Goal: Navigation & Orientation: Find specific page/section

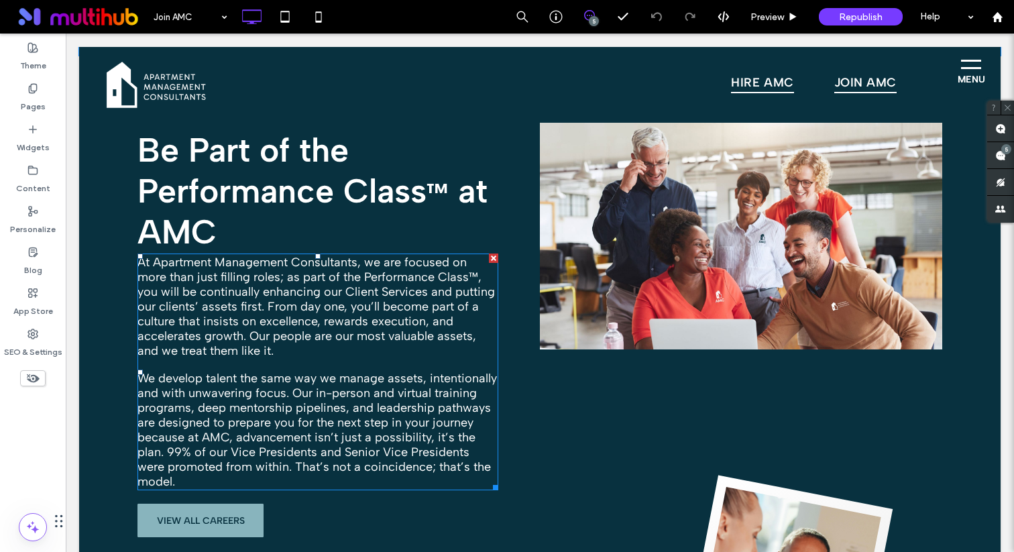
scroll to position [438, 0]
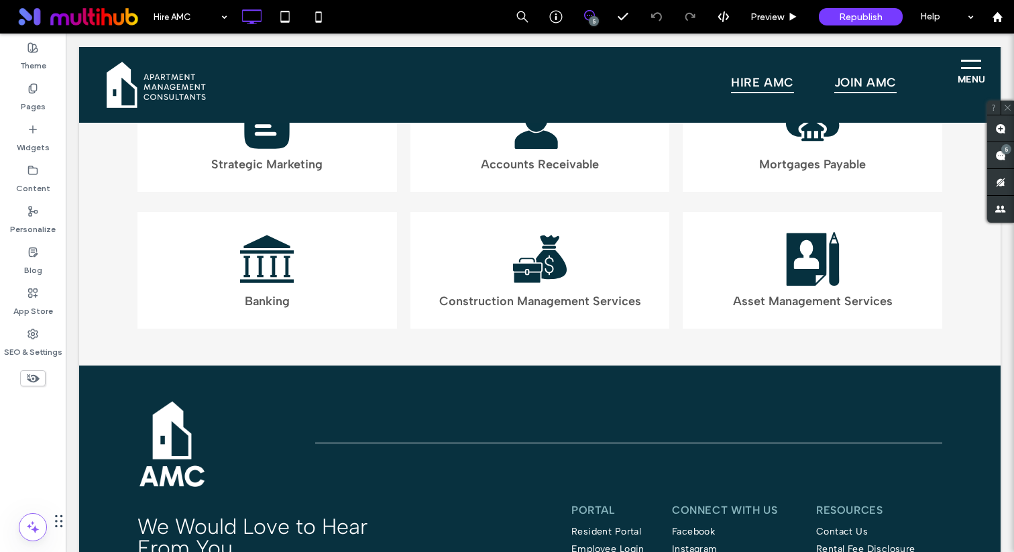
scroll to position [3255, 0]
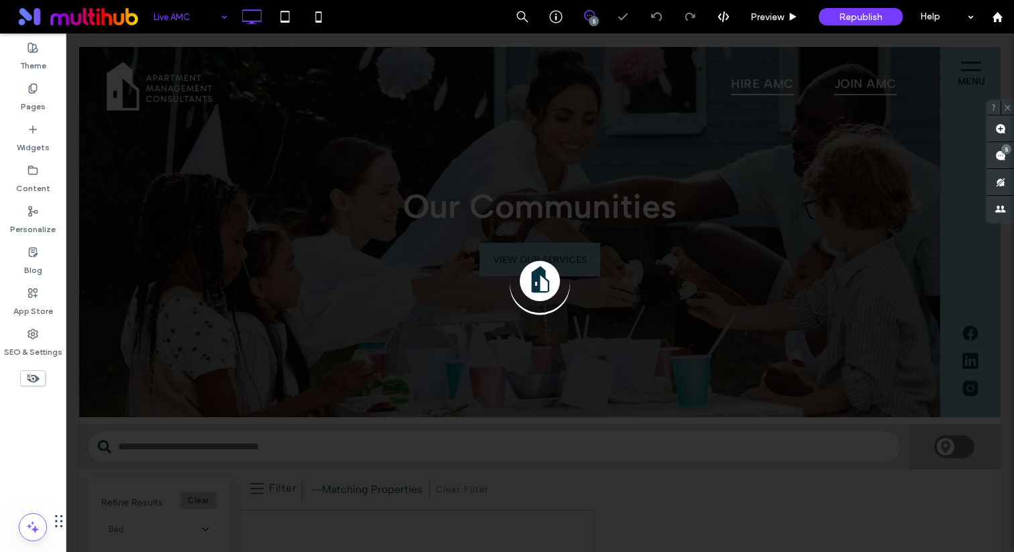
scroll to position [10, 0]
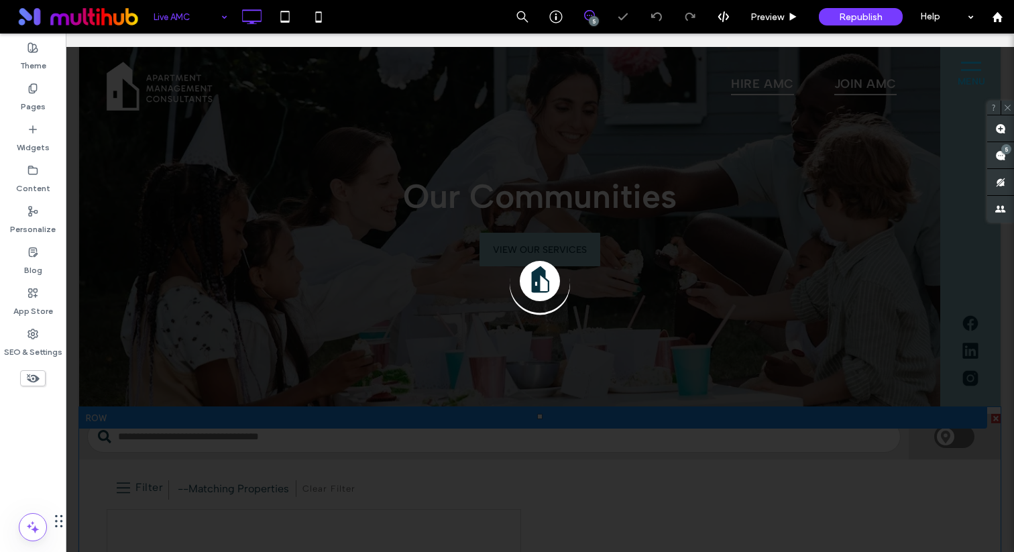
click at [97, 319] on div at bounding box center [540, 293] width 948 height 518
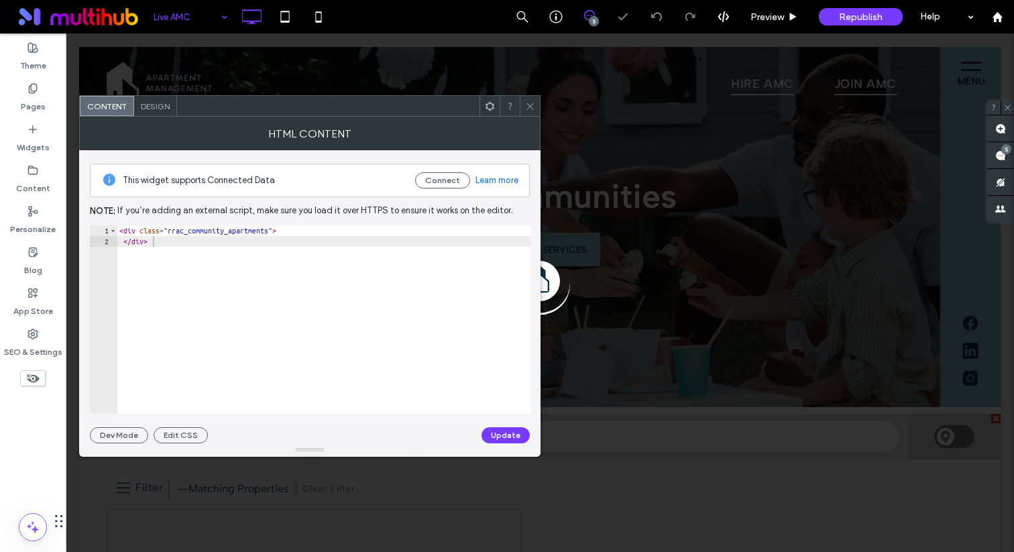
click at [527, 98] on span at bounding box center [530, 106] width 10 height 20
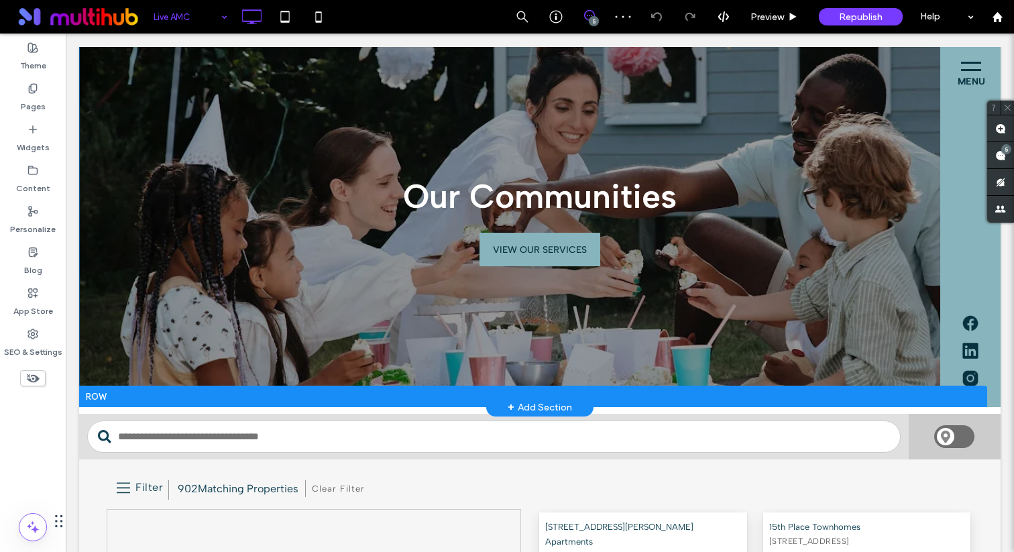
click at [95, 164] on div "Our Communities VIEW OUR SERVICES Click To Paste" at bounding box center [539, 222] width 921 height 370
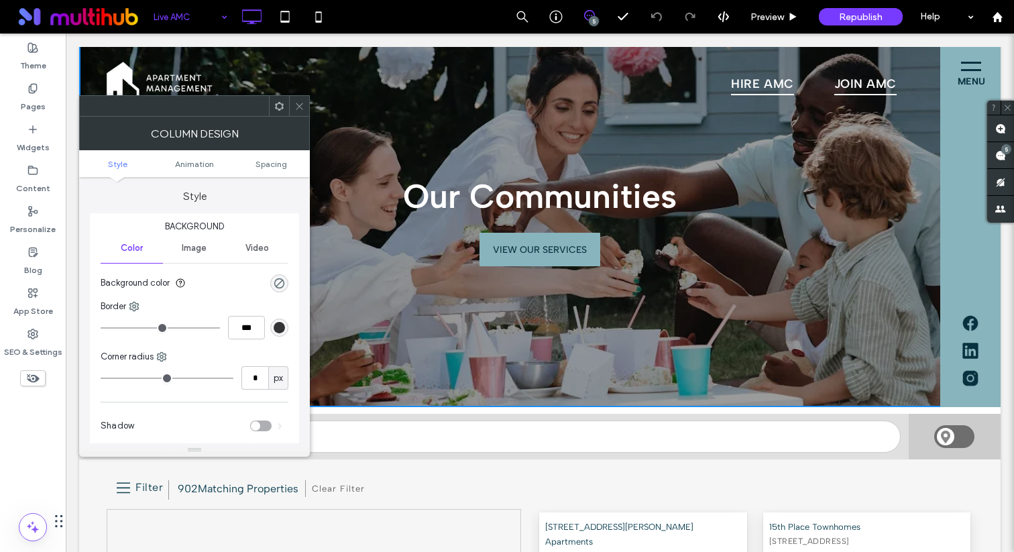
click at [304, 104] on div at bounding box center [299, 106] width 20 height 20
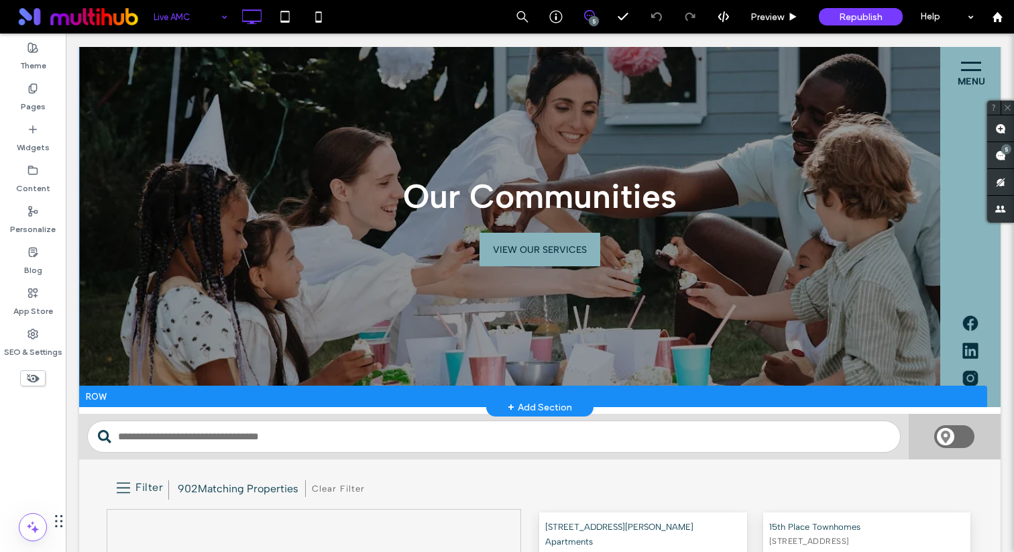
click at [94, 397] on div at bounding box center [533, 395] width 908 height 21
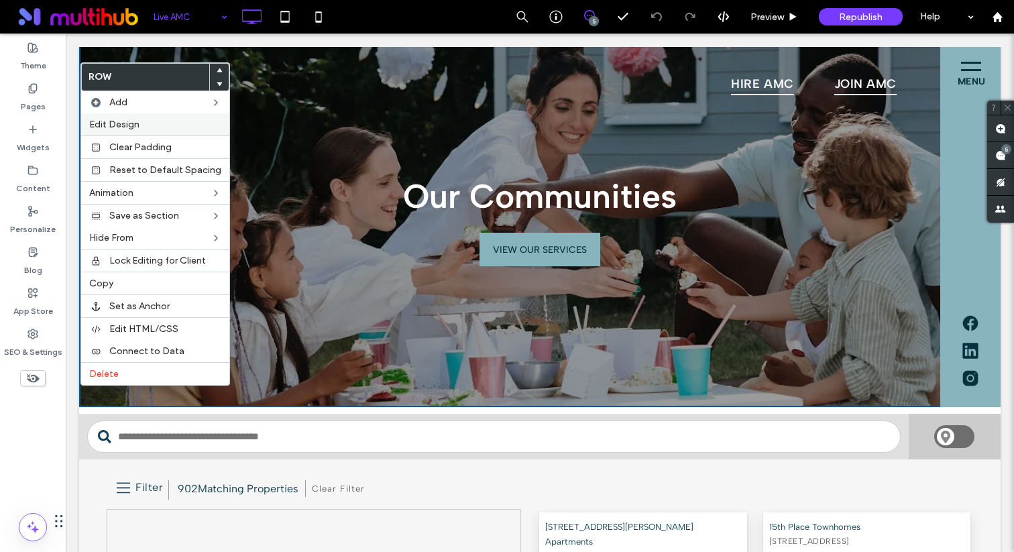
click at [166, 118] on div "Edit Design" at bounding box center [155, 124] width 148 height 22
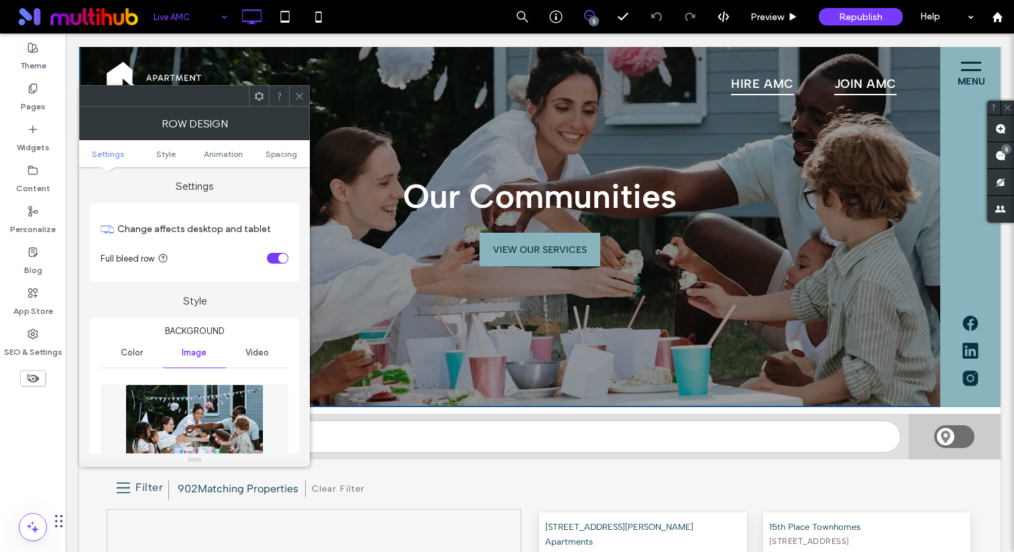
click at [206, 438] on img at bounding box center [194, 430] width 138 height 93
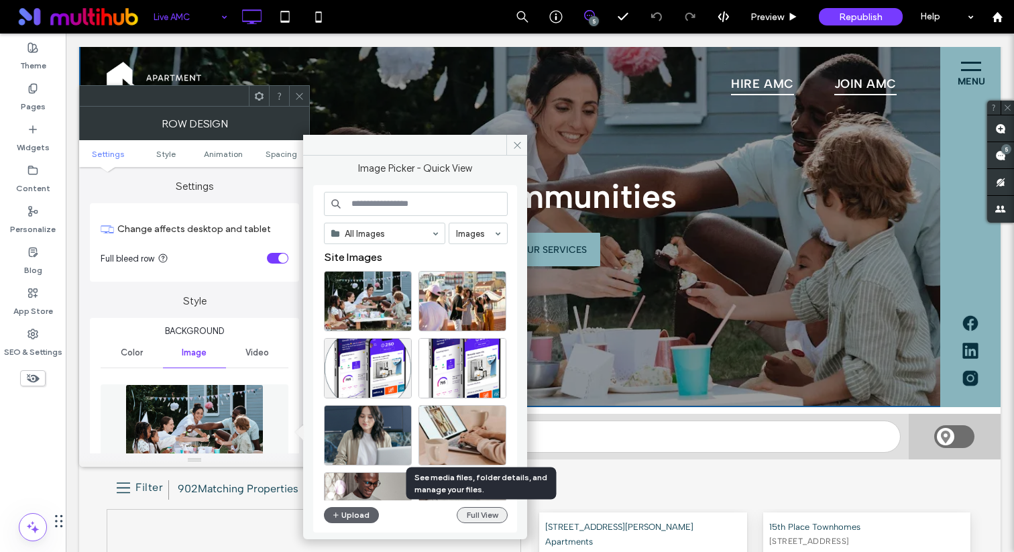
click at [470, 515] on button "Full View" at bounding box center [482, 515] width 51 height 16
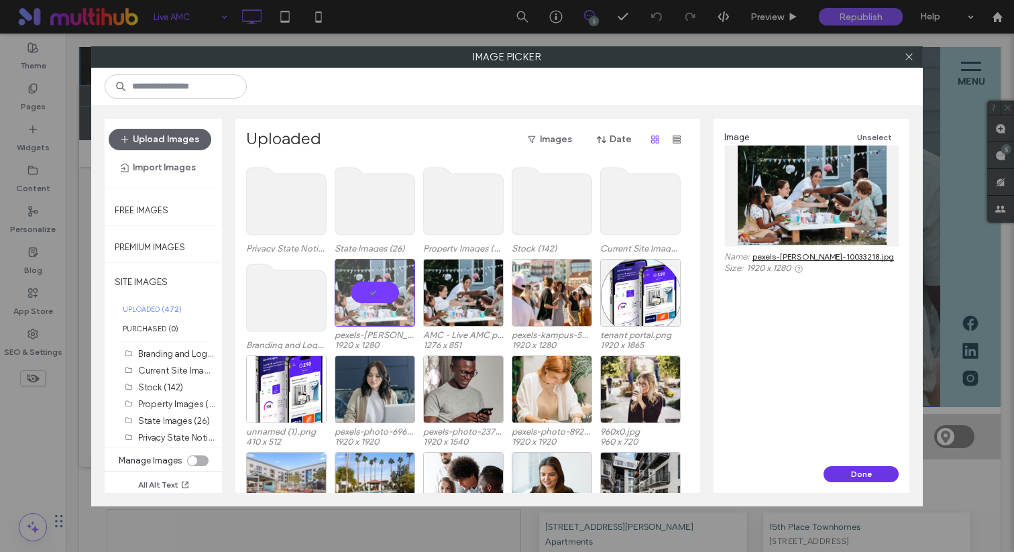
click at [837, 481] on button "Done" at bounding box center [860, 474] width 75 height 16
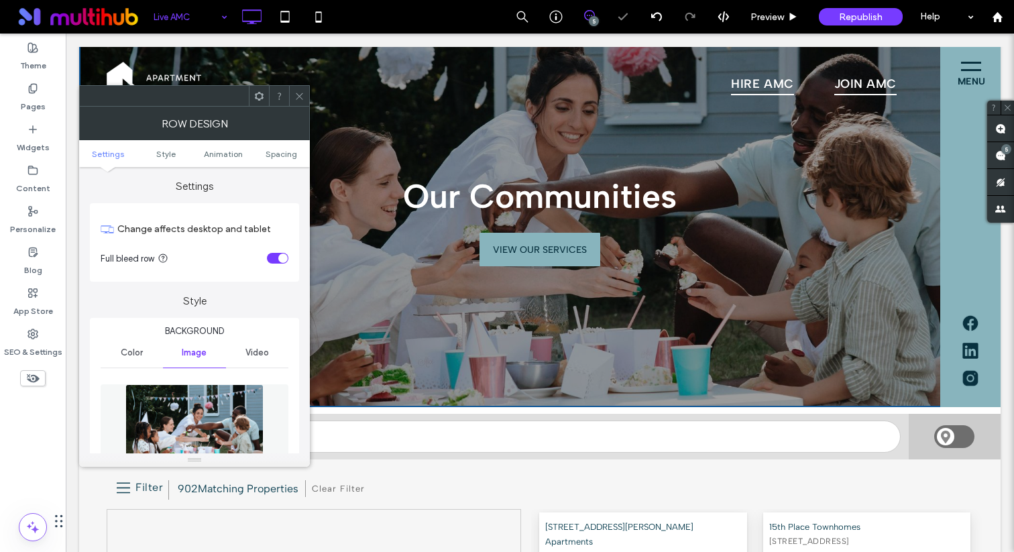
click at [304, 99] on div at bounding box center [299, 96] width 20 height 20
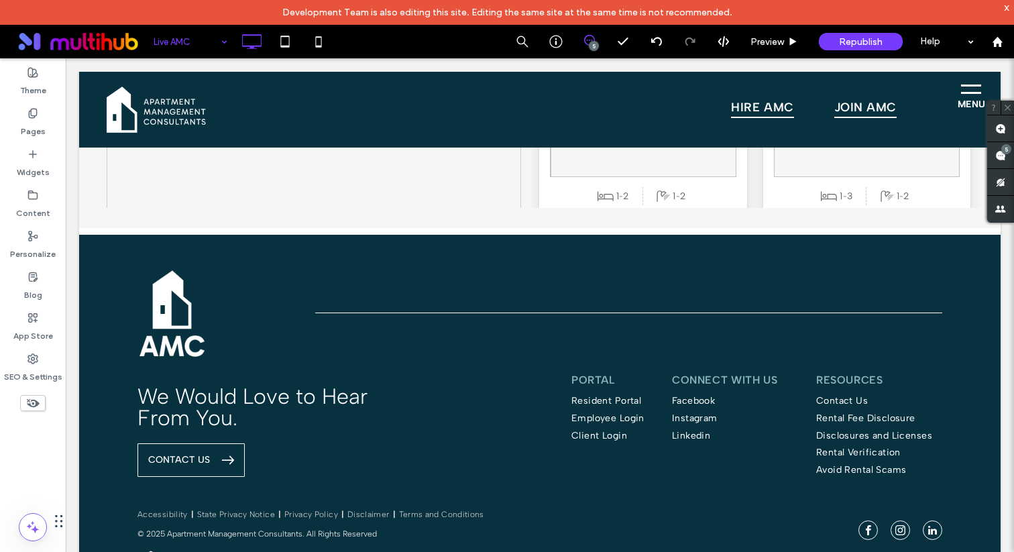
scroll to position [783, 0]
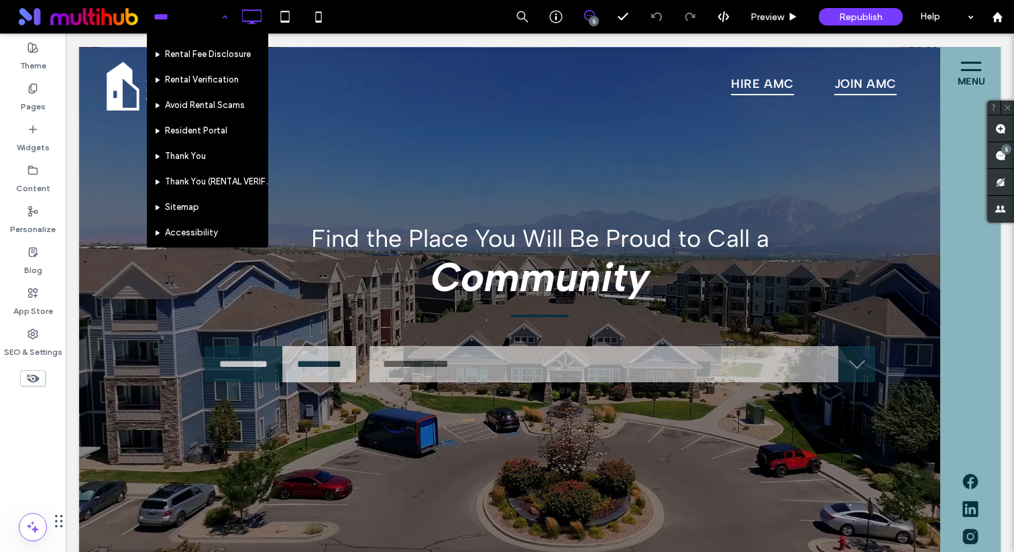
scroll to position [236, 0]
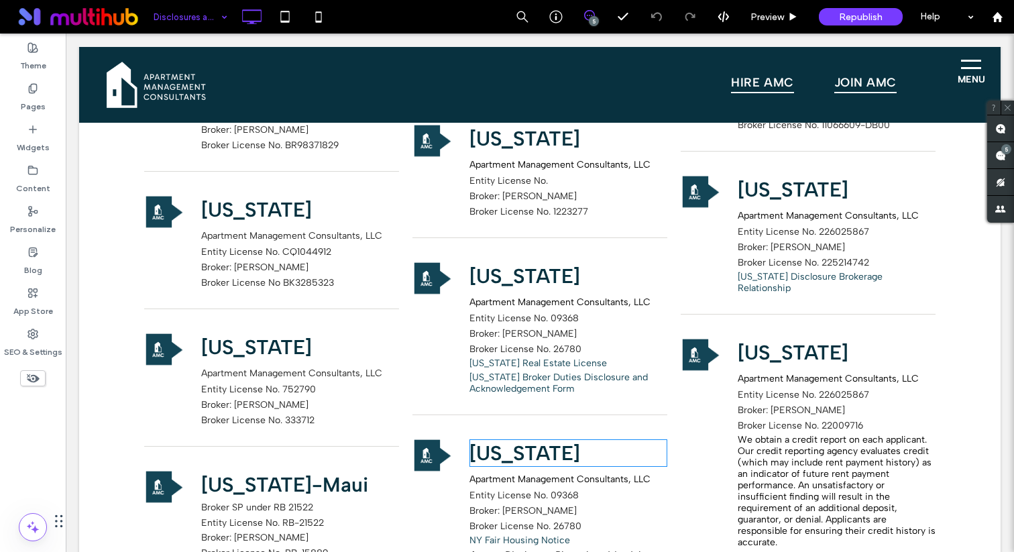
scroll to position [1404, 0]
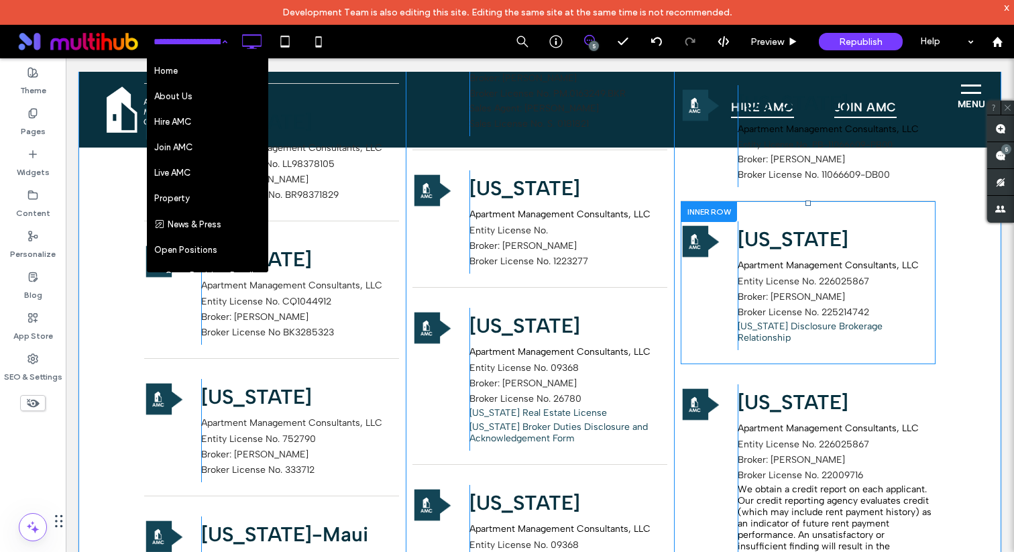
click at [693, 203] on div at bounding box center [708, 211] width 56 height 21
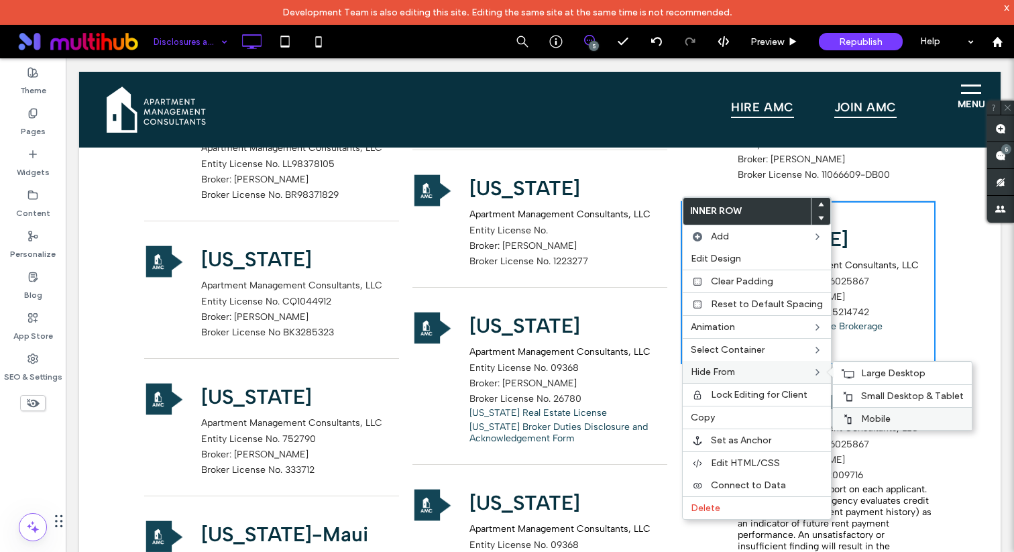
click at [892, 422] on label "Mobile" at bounding box center [912, 418] width 103 height 11
click at [894, 395] on span "Small Desktop & Tablet" at bounding box center [912, 395] width 103 height 11
click at [894, 371] on span "Large Desktop" at bounding box center [893, 372] width 64 height 11
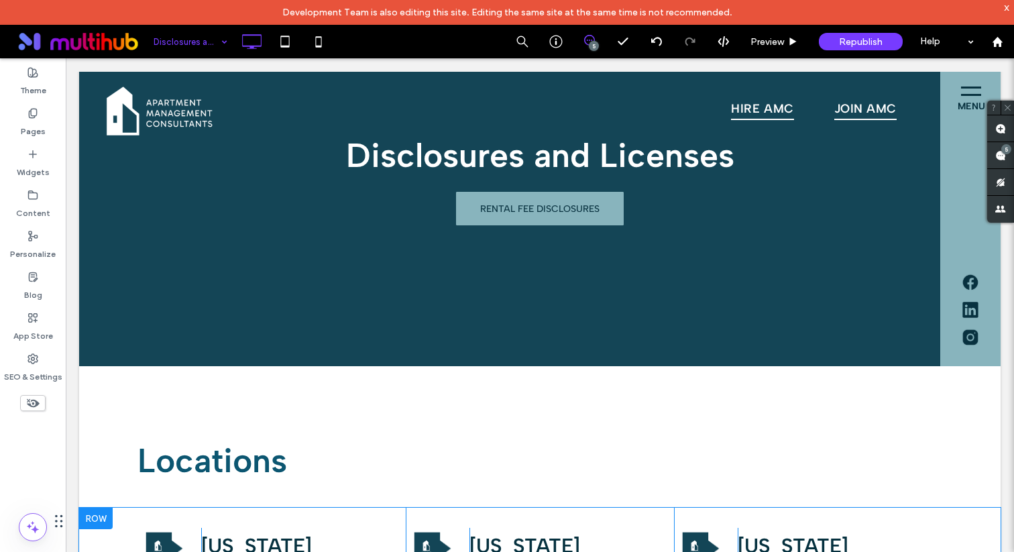
scroll to position [0, 0]
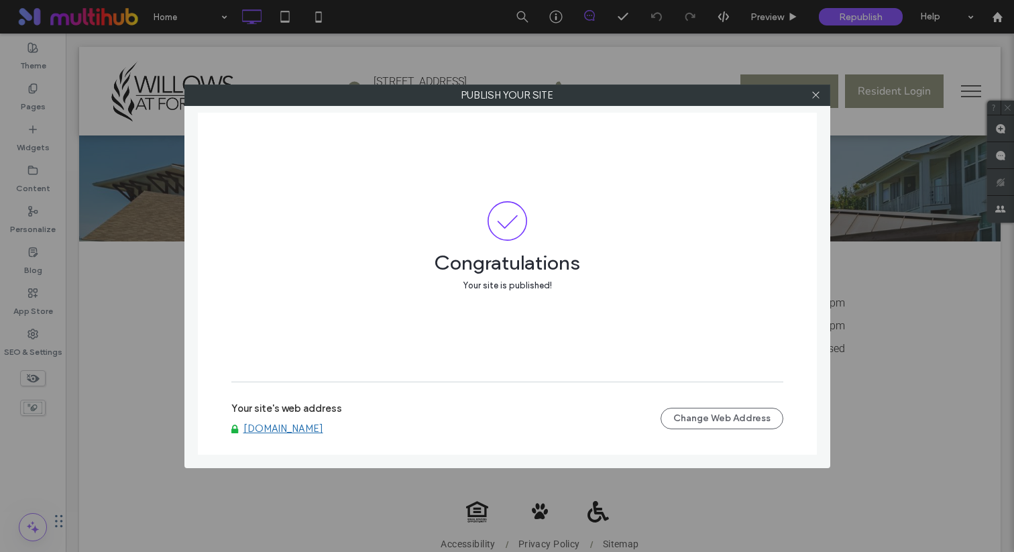
click at [315, 424] on link "www.willowsatfortmill.com" at bounding box center [283, 428] width 80 height 12
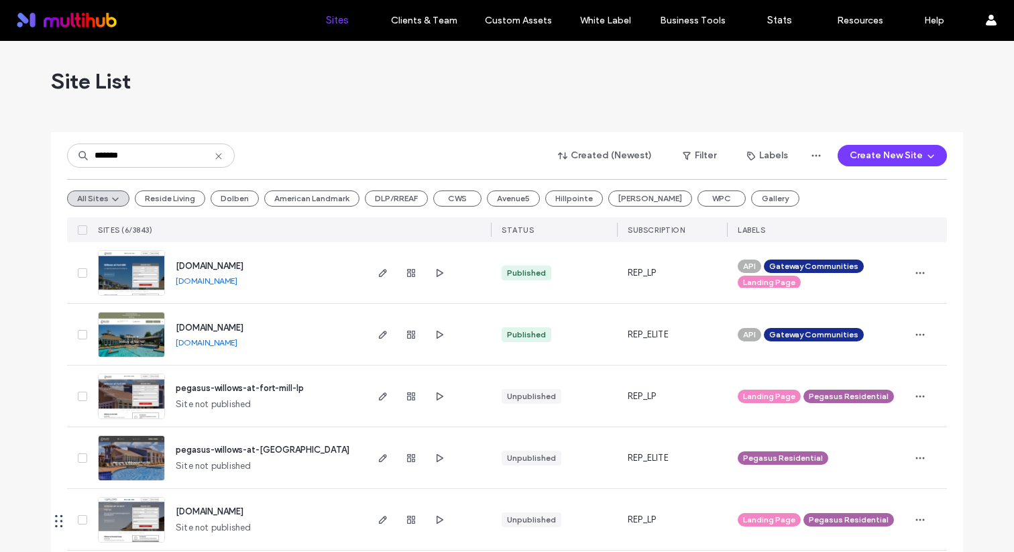
type input "*******"
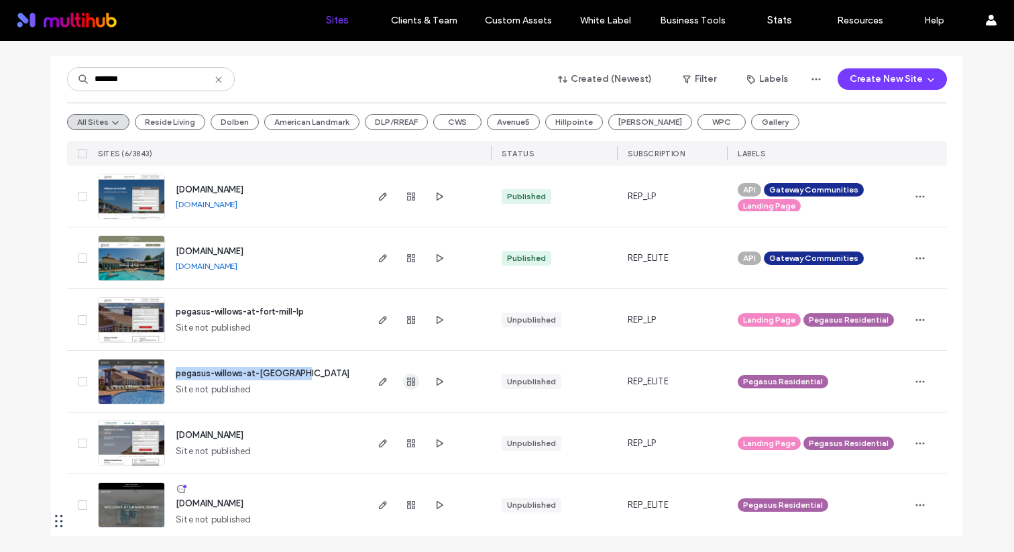
click at [410, 381] on icon "button" at bounding box center [411, 381] width 11 height 11
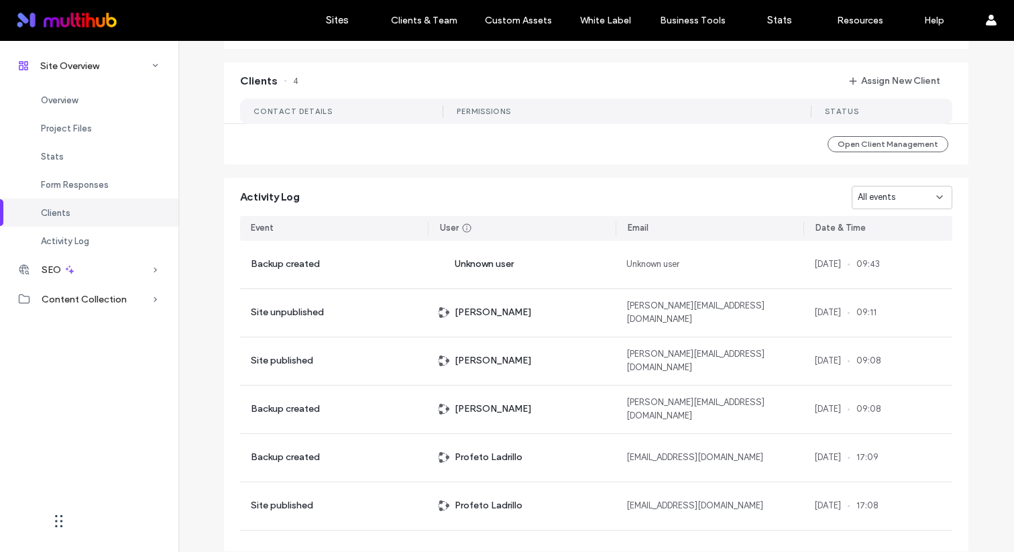
scroll to position [1246, 0]
